Goal: Find specific page/section: Find specific page/section

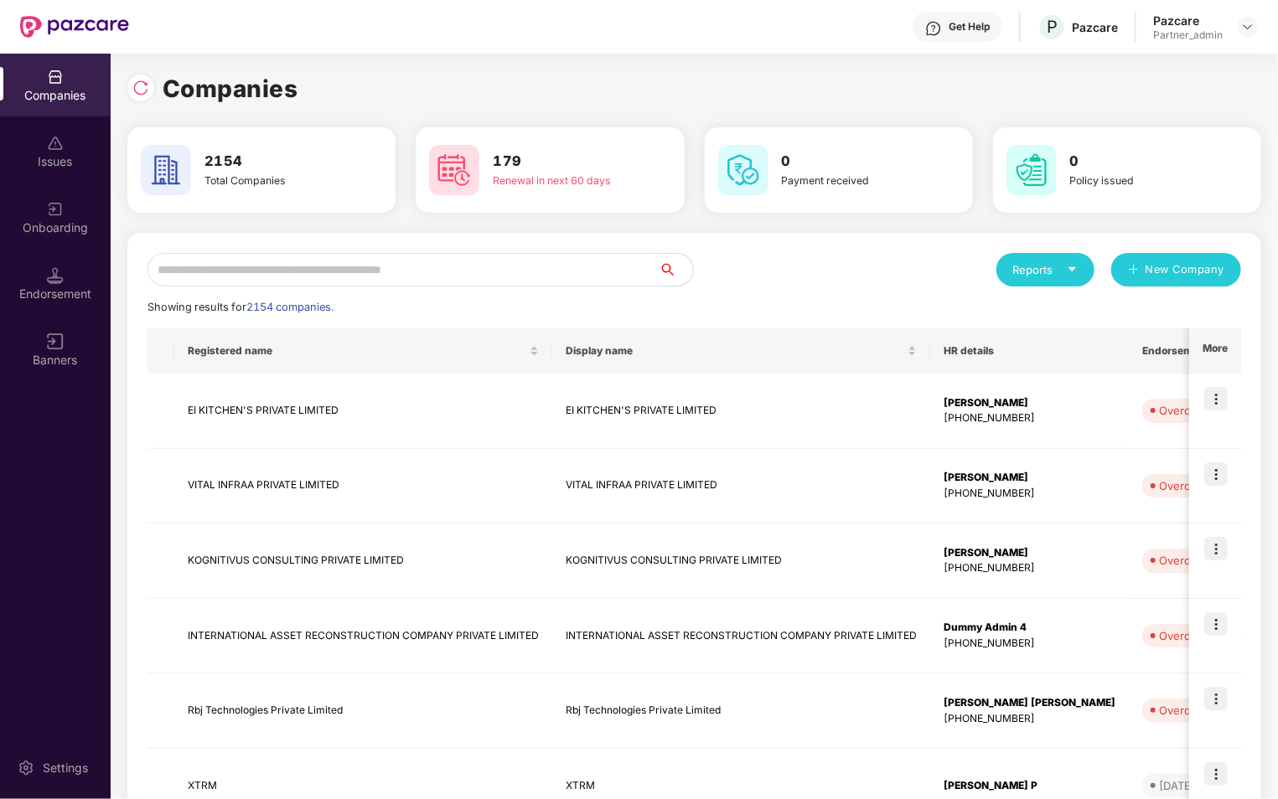
click at [58, 300] on div "Endorsement" at bounding box center [55, 294] width 111 height 17
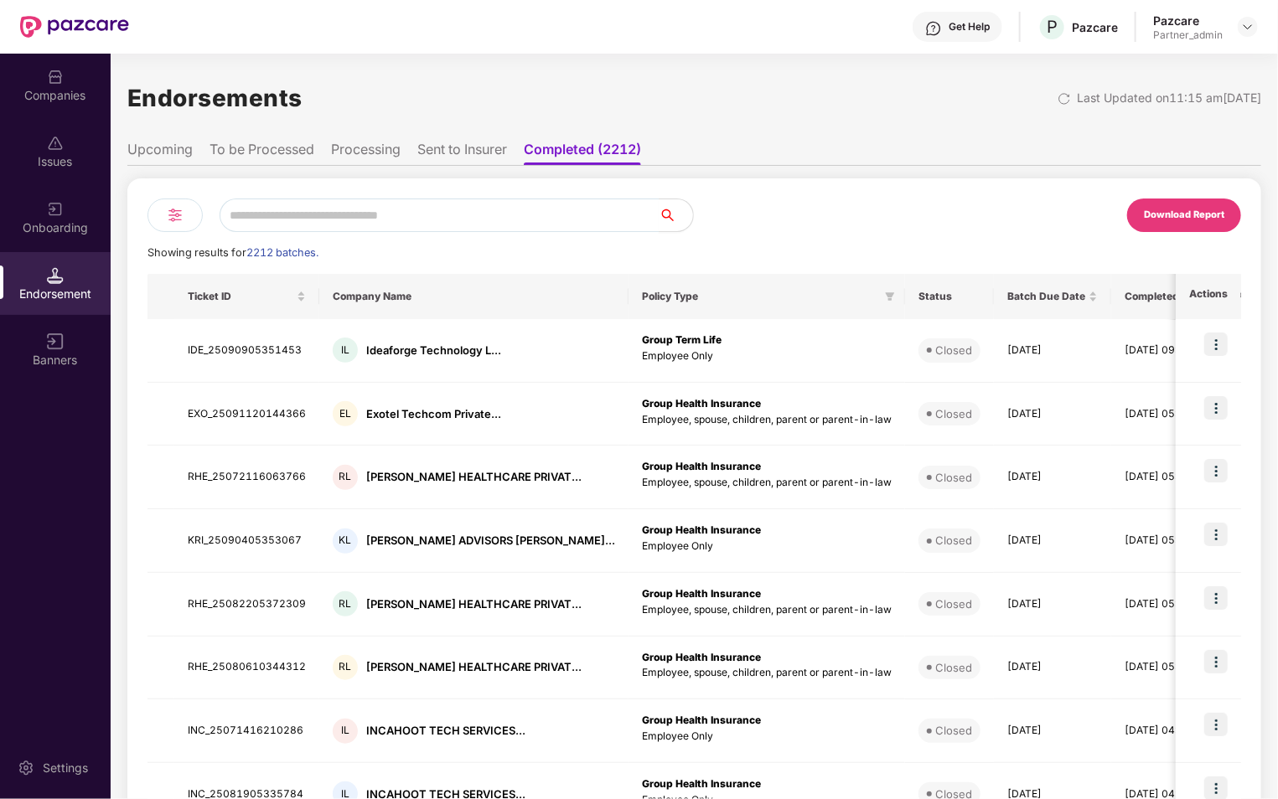
click at [234, 151] on li "To be Processed" at bounding box center [261, 153] width 105 height 24
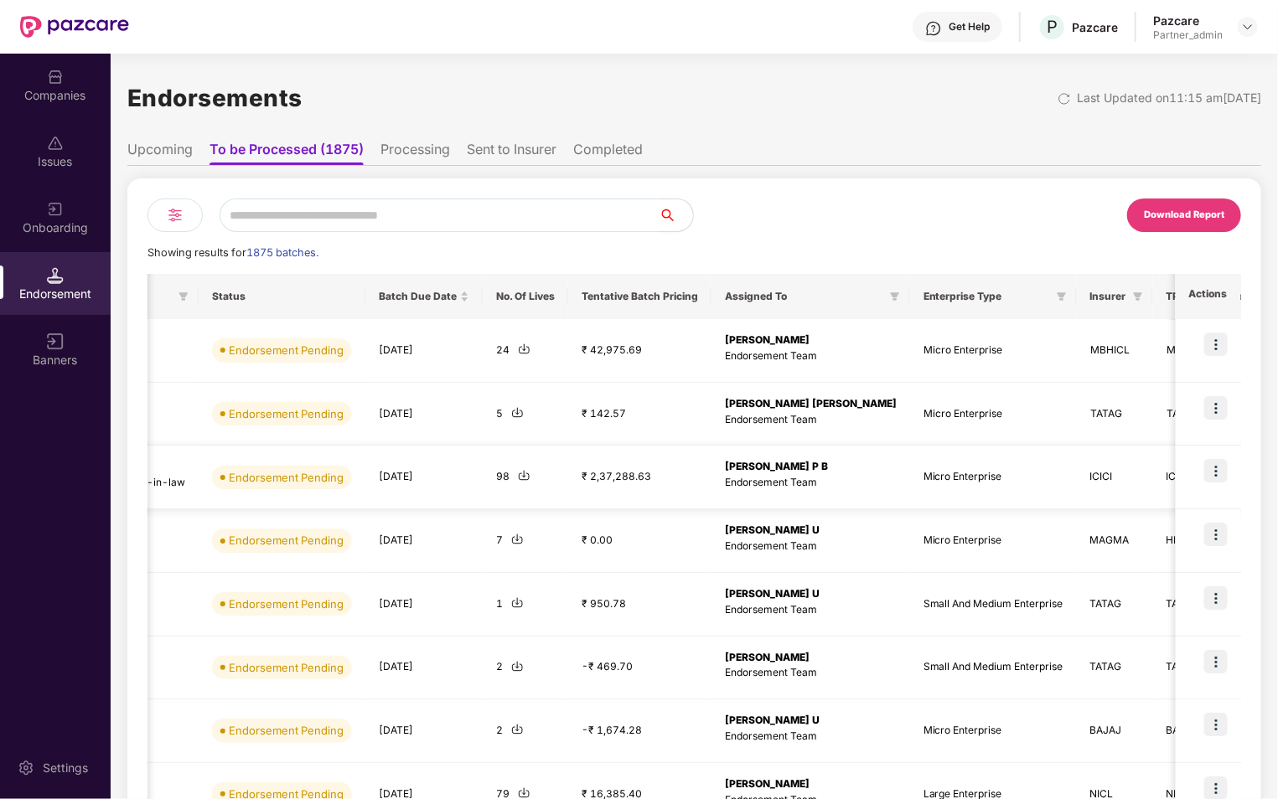
scroll to position [0, 702]
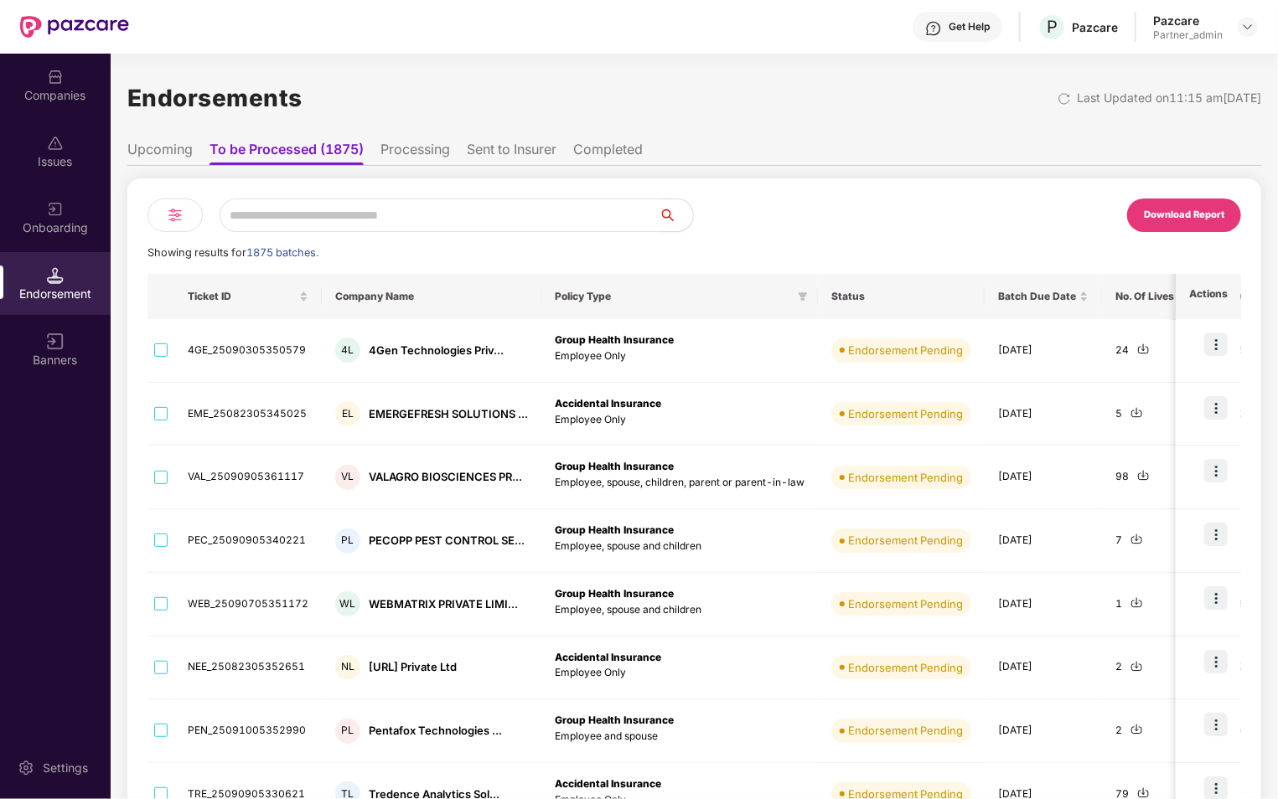
click at [177, 220] on img at bounding box center [175, 215] width 20 height 20
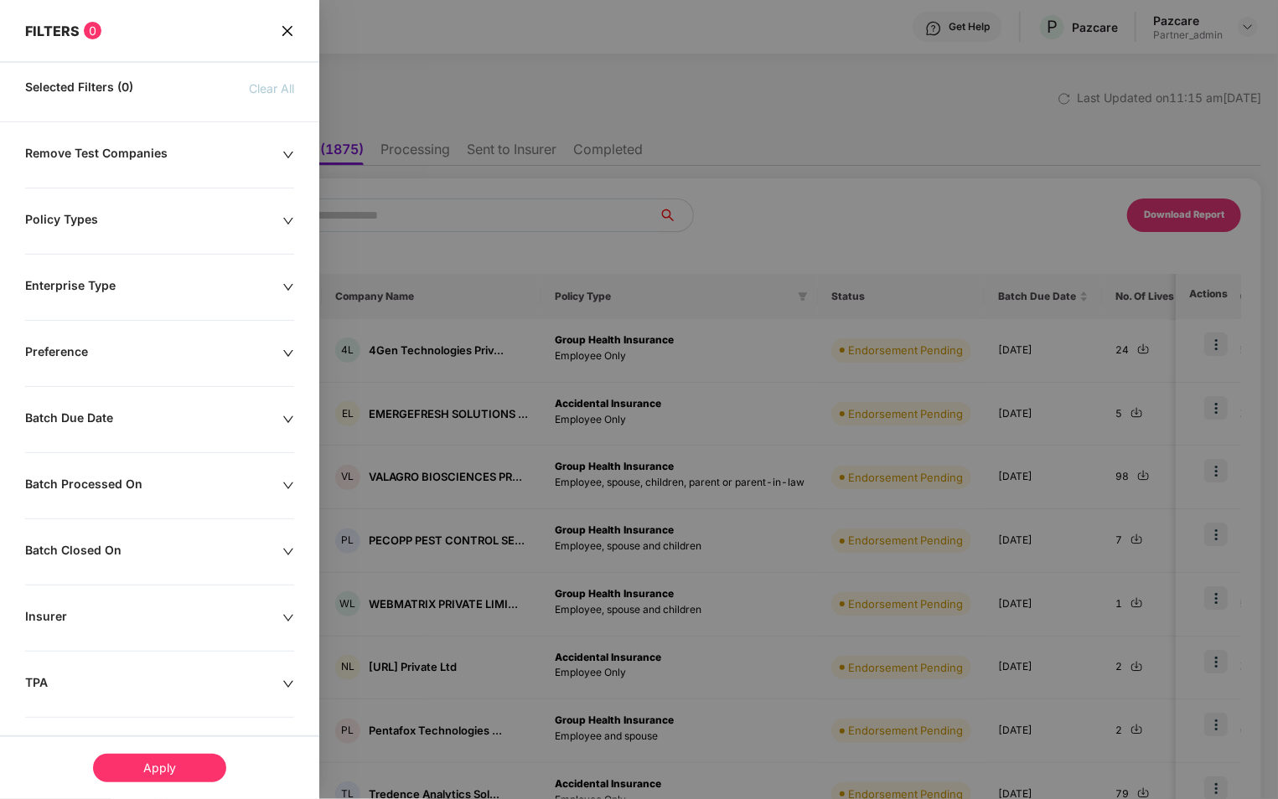
click at [287, 30] on icon "close" at bounding box center [287, 30] width 10 height 10
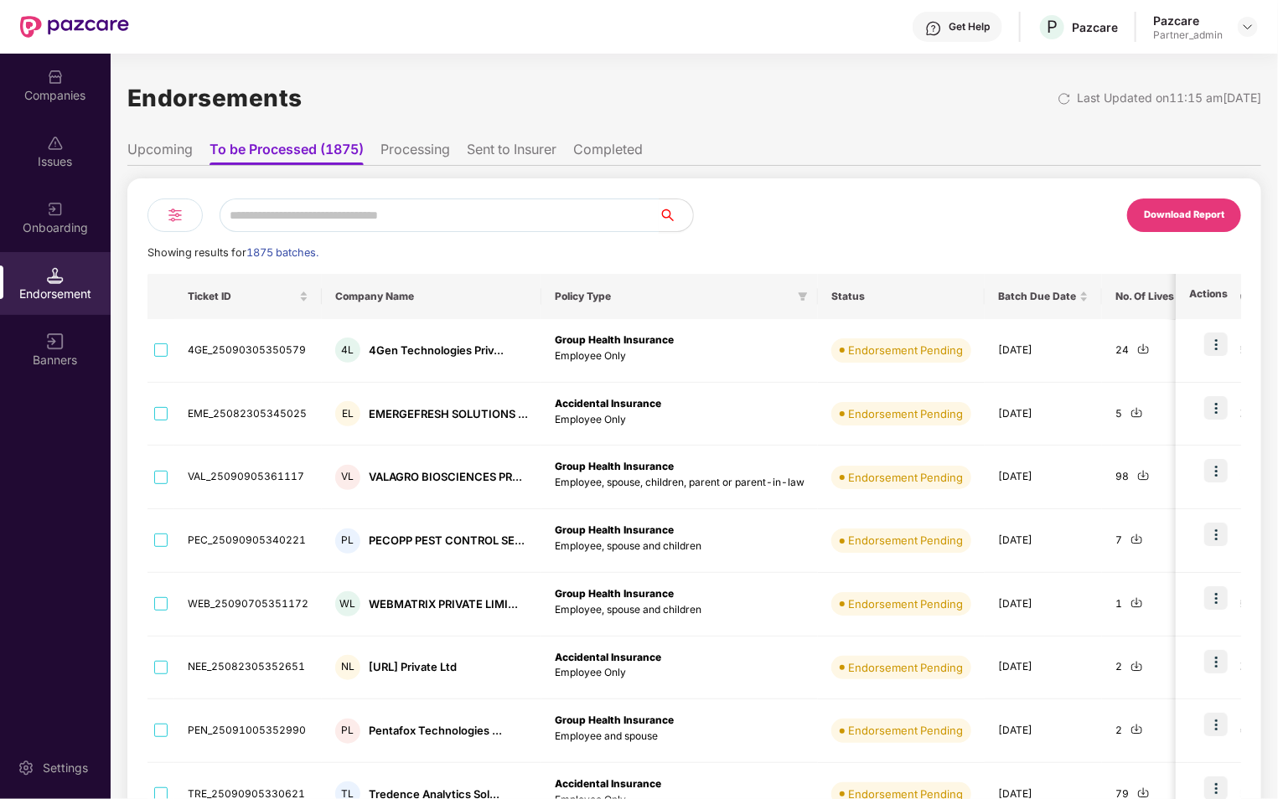
click at [147, 157] on li "Upcoming" at bounding box center [159, 153] width 65 height 24
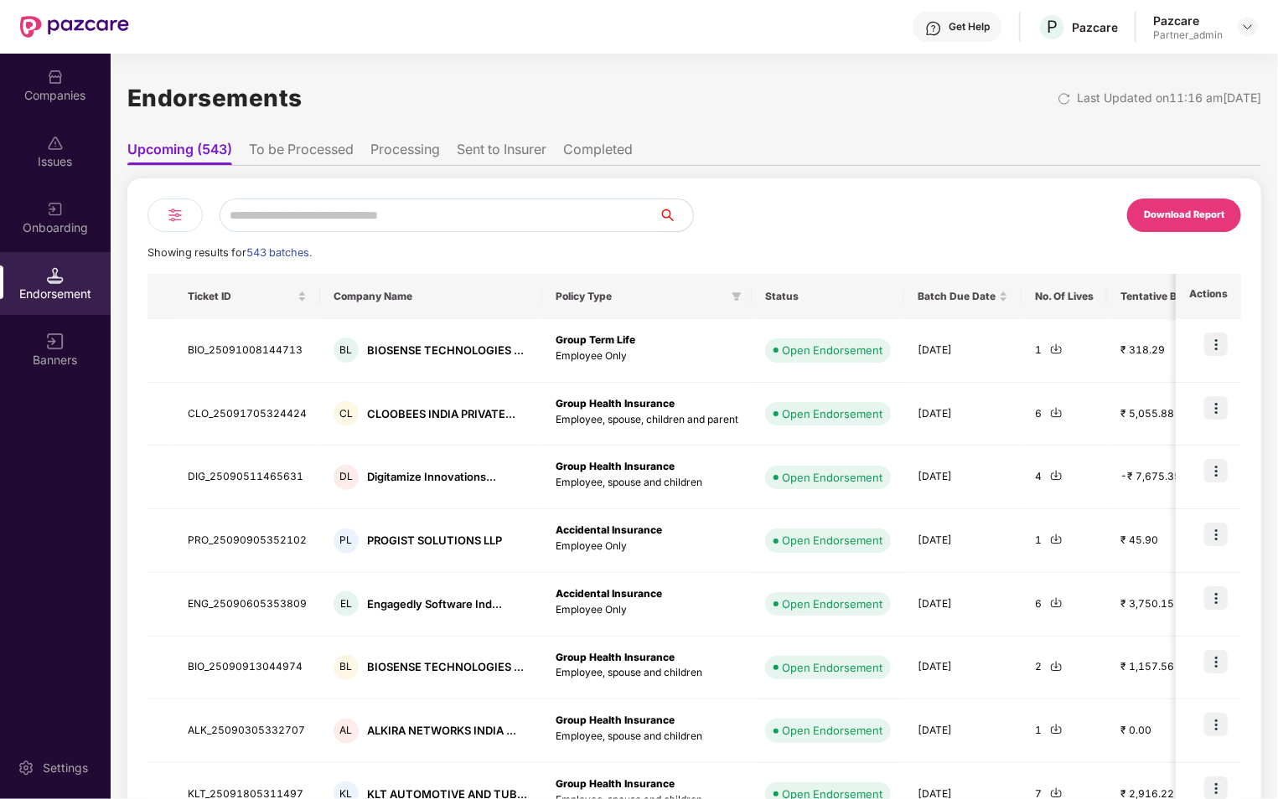
click at [332, 155] on li "To be Processed" at bounding box center [301, 153] width 105 height 24
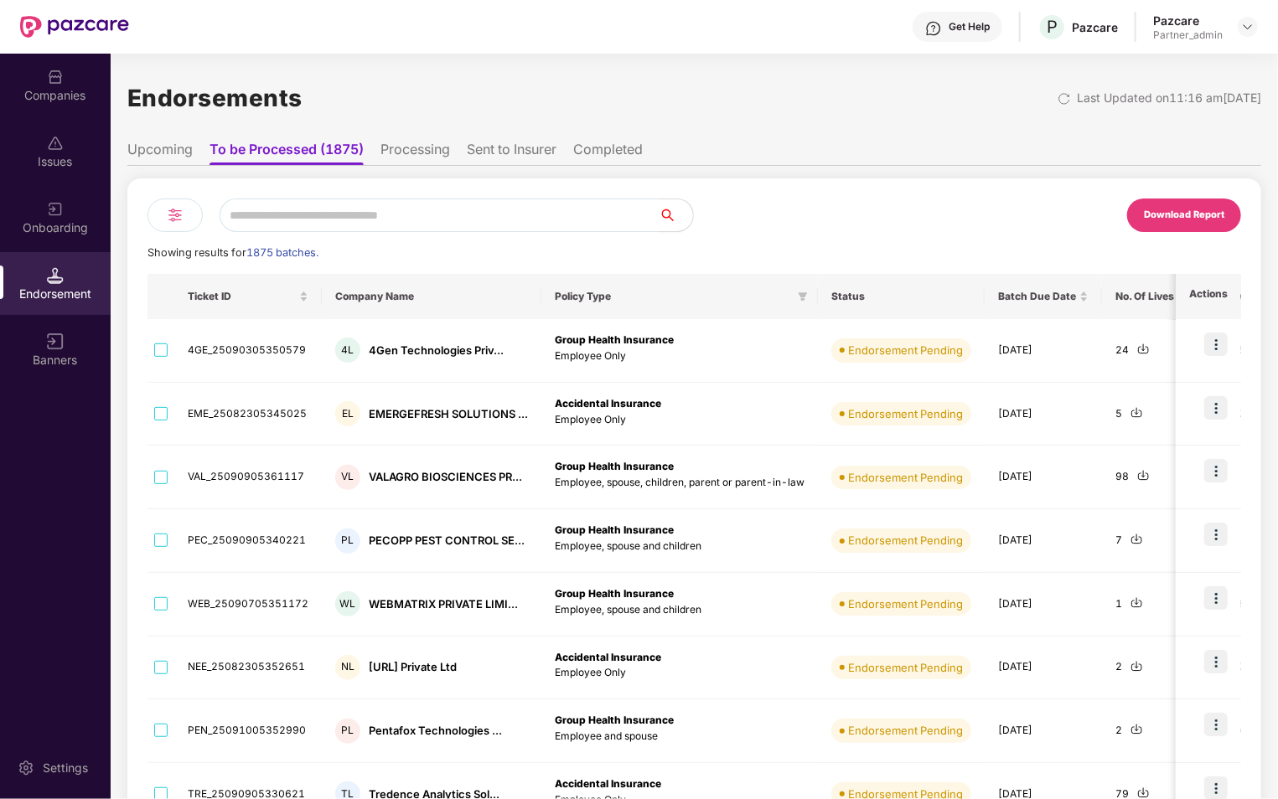
click at [189, 206] on div at bounding box center [174, 216] width 55 height 34
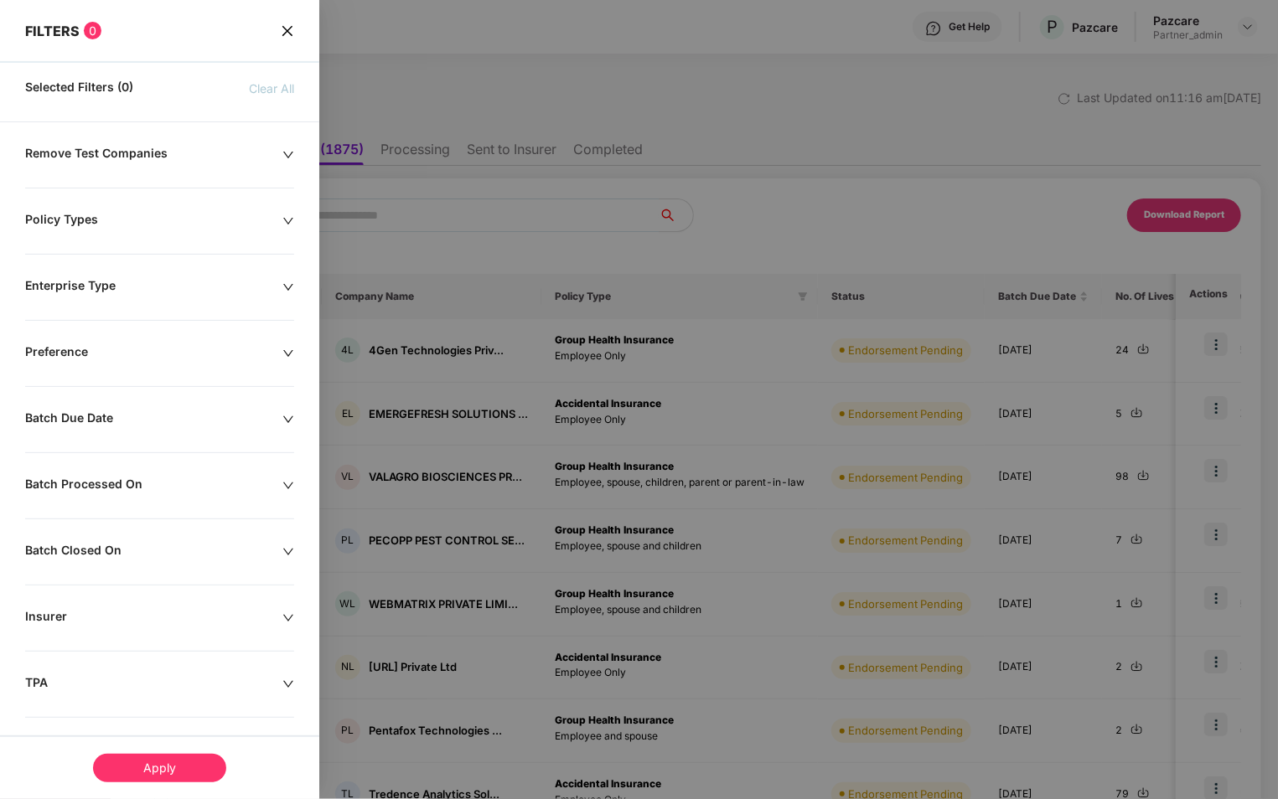
click at [290, 25] on icon "close" at bounding box center [287, 30] width 10 height 10
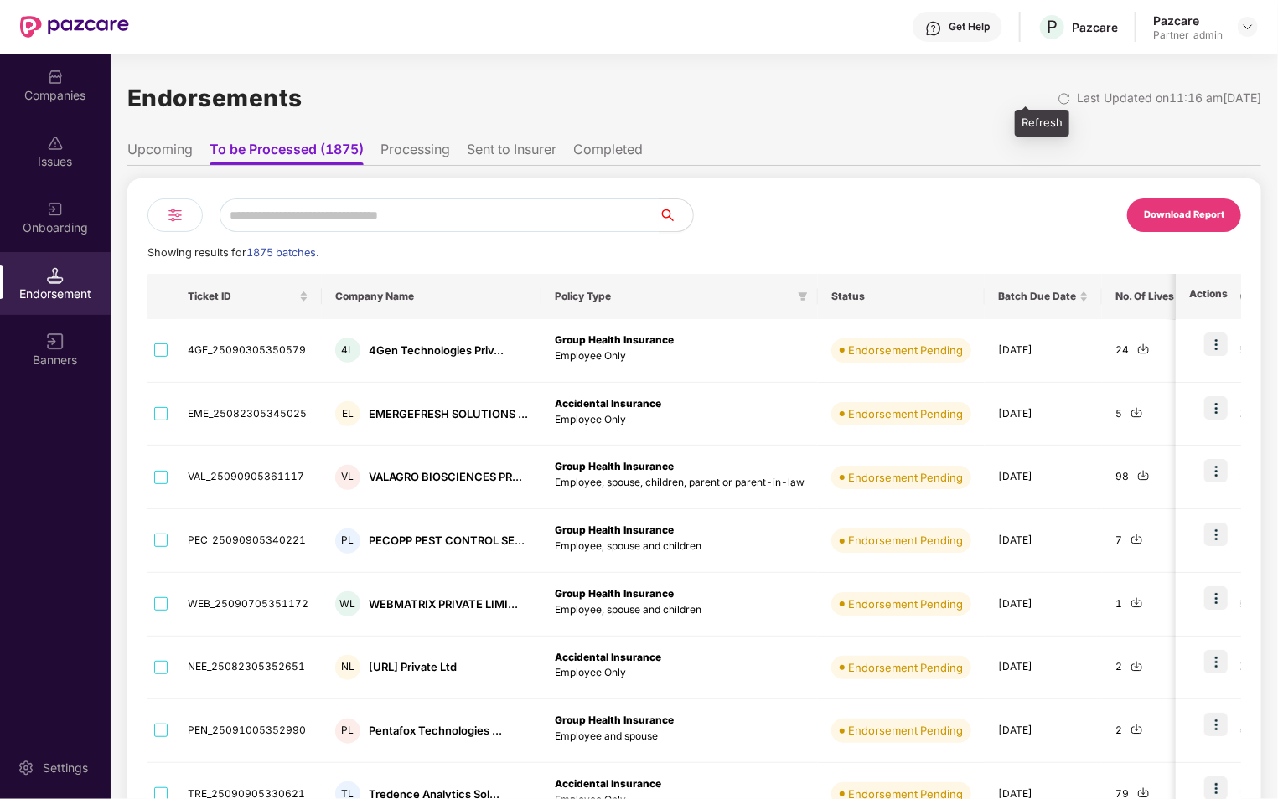
click at [1057, 102] on img at bounding box center [1063, 98] width 13 height 13
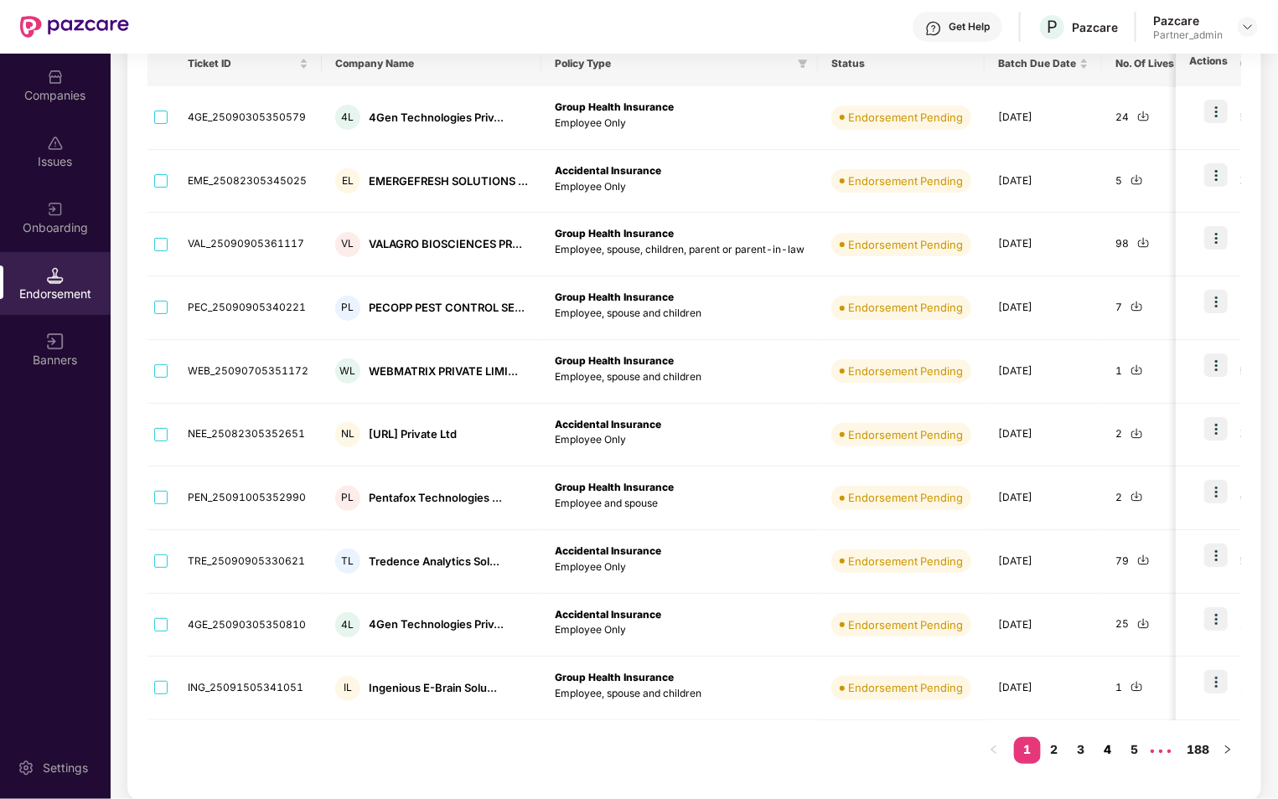
click at [1103, 750] on link "4" at bounding box center [1107, 749] width 27 height 25
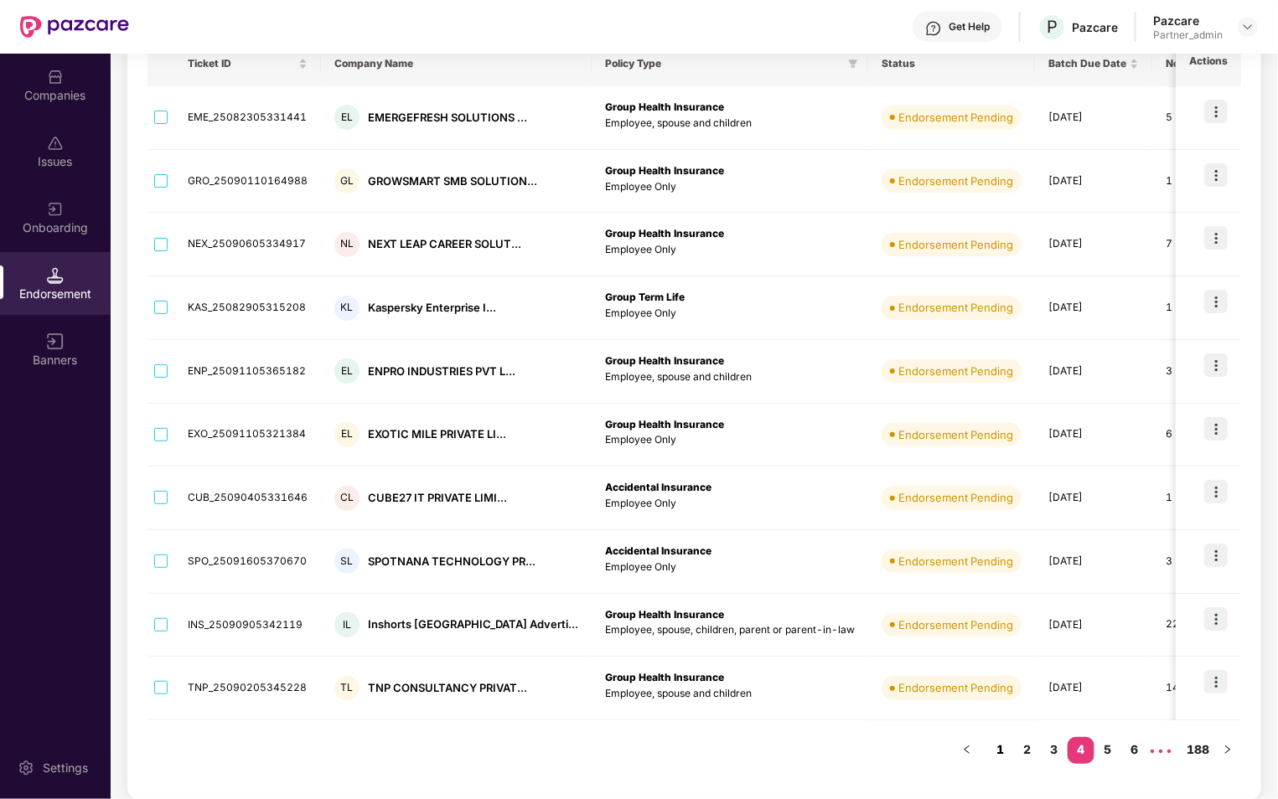
click at [1000, 751] on link "1" at bounding box center [1000, 749] width 27 height 25
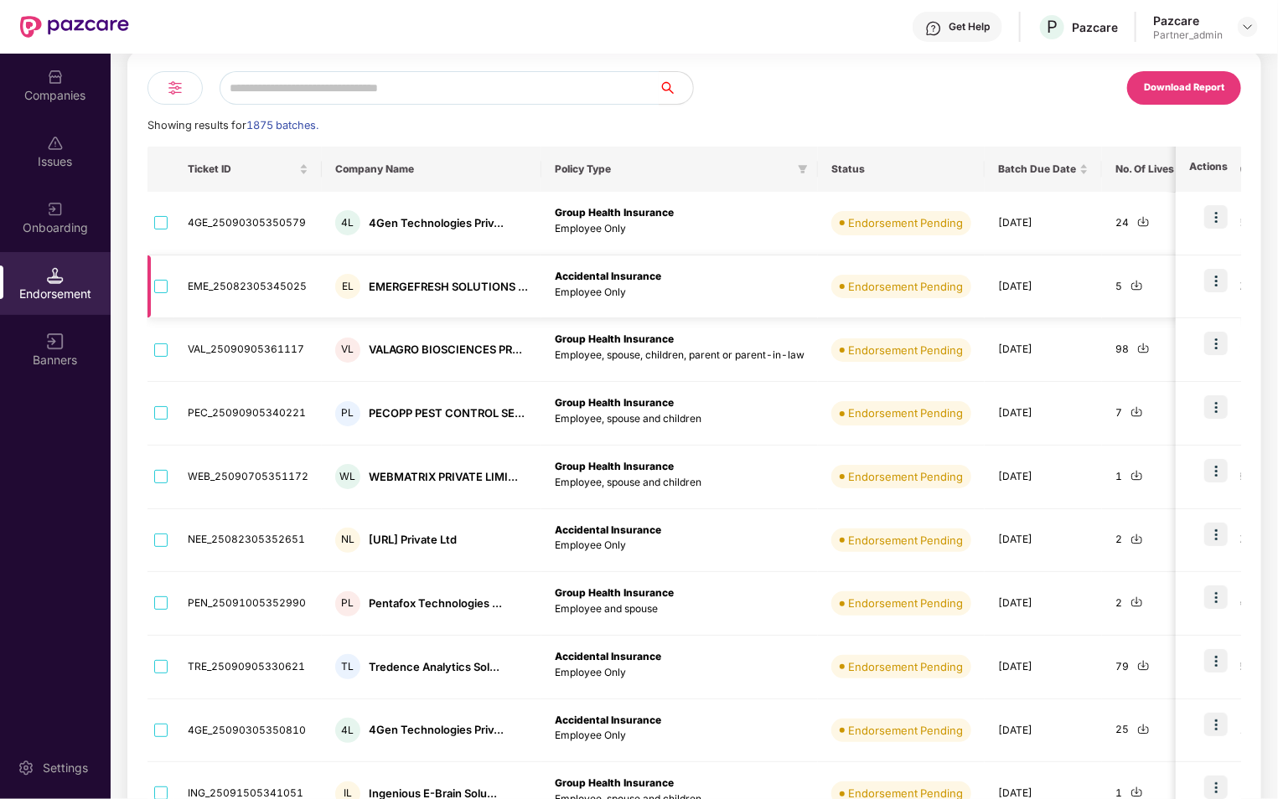
scroll to position [0, 3]
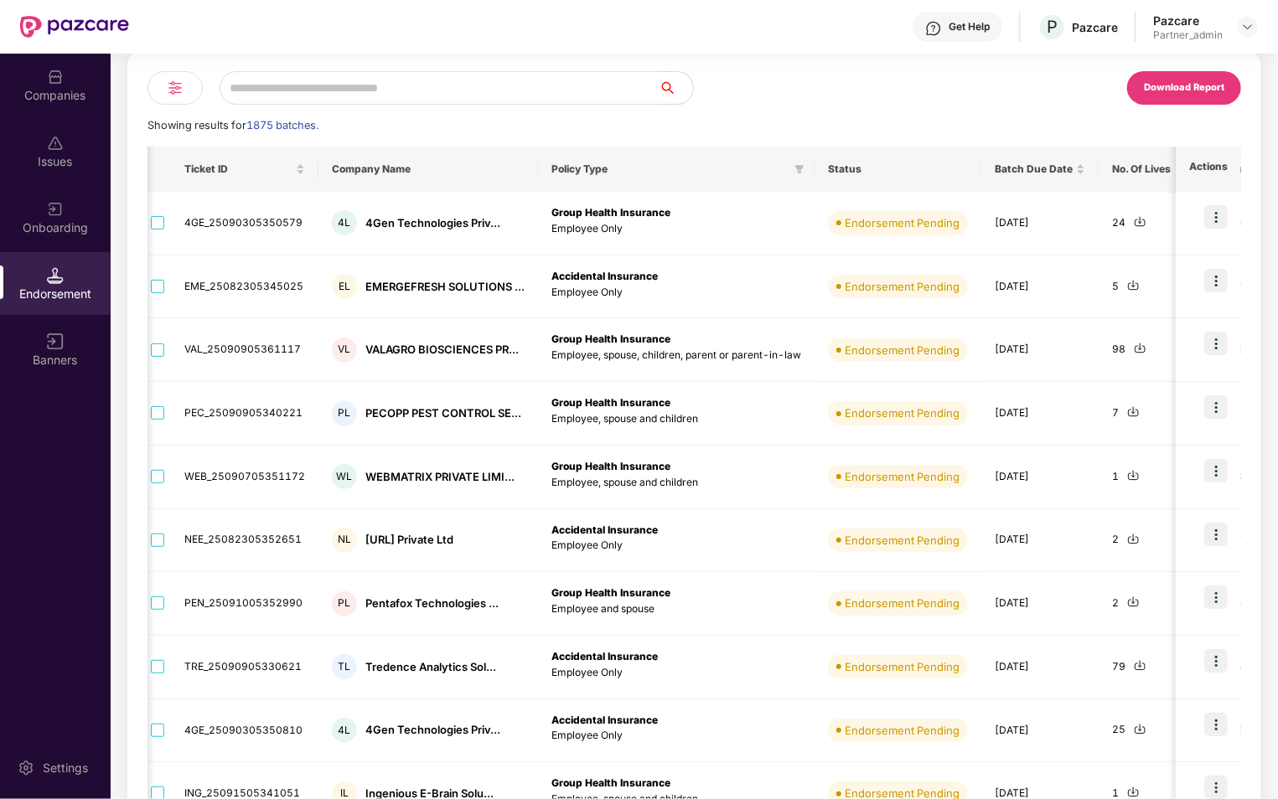
click at [35, 106] on div "Companies" at bounding box center [55, 85] width 111 height 63
